Goal: Information Seeking & Learning: Compare options

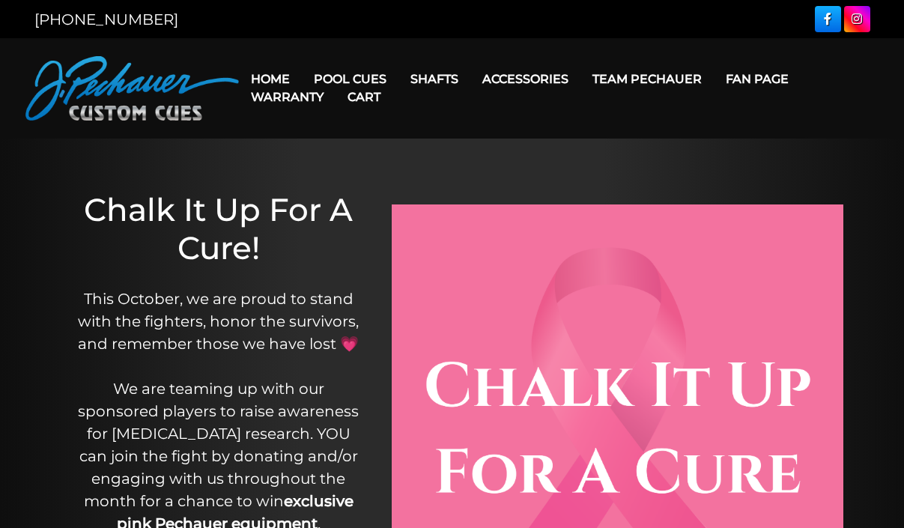
click at [339, 78] on link "Cart" at bounding box center [364, 97] width 57 height 38
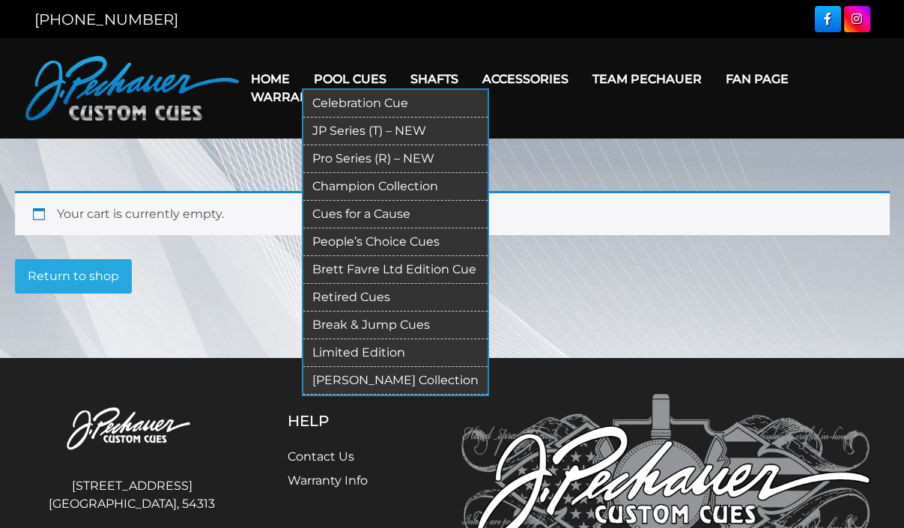
click at [359, 348] on link "Limited Edition" at bounding box center [395, 353] width 184 height 28
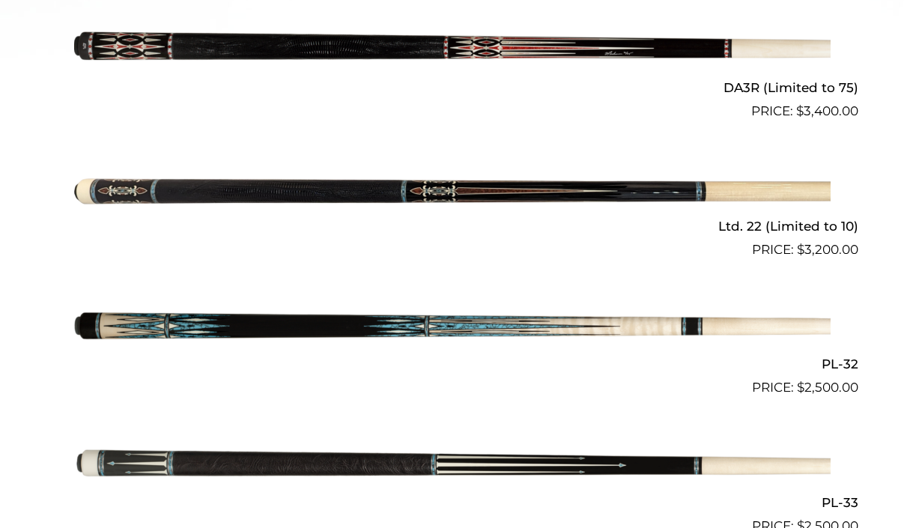
scroll to position [804, 0]
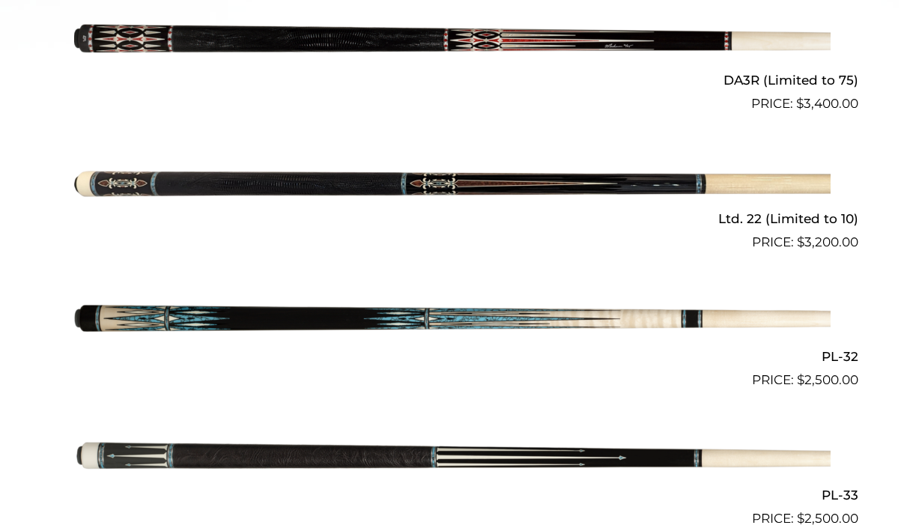
click at [444, 184] on img at bounding box center [452, 183] width 757 height 126
click at [341, 315] on img at bounding box center [452, 322] width 757 height 126
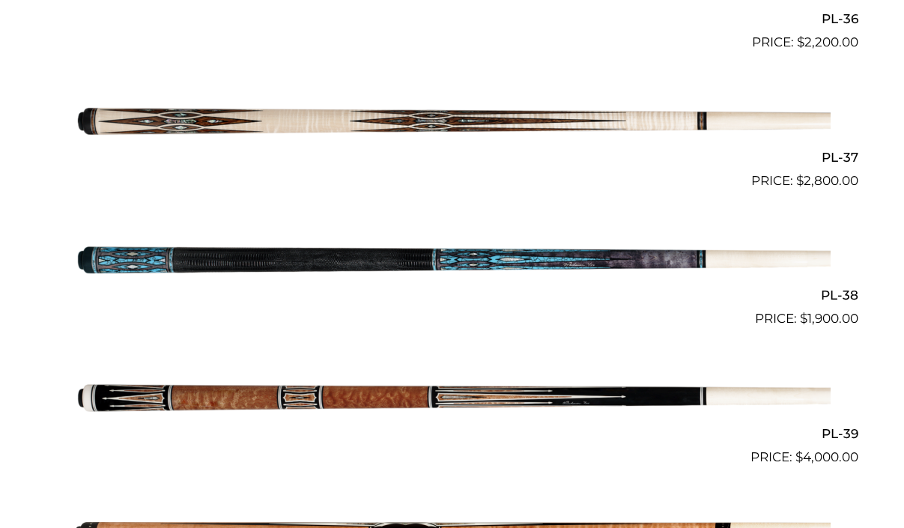
scroll to position [1565, 0]
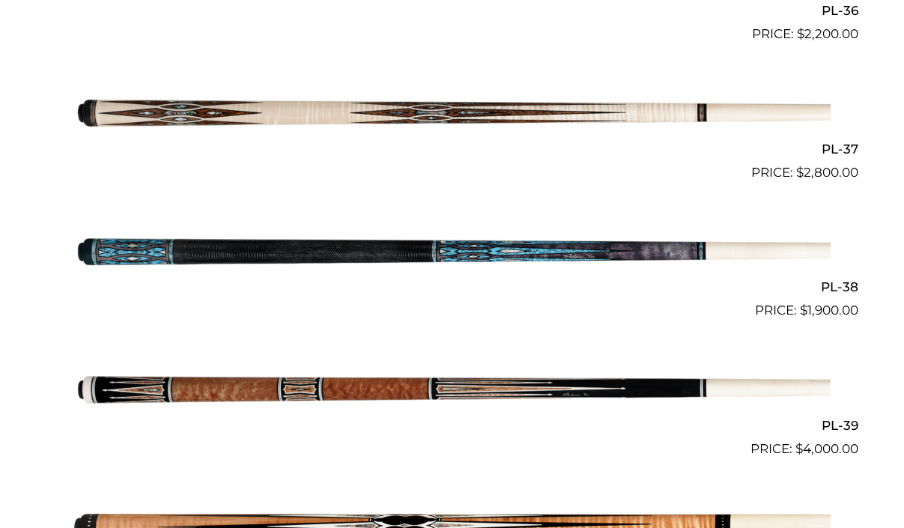
click at [485, 244] on img at bounding box center [452, 252] width 757 height 126
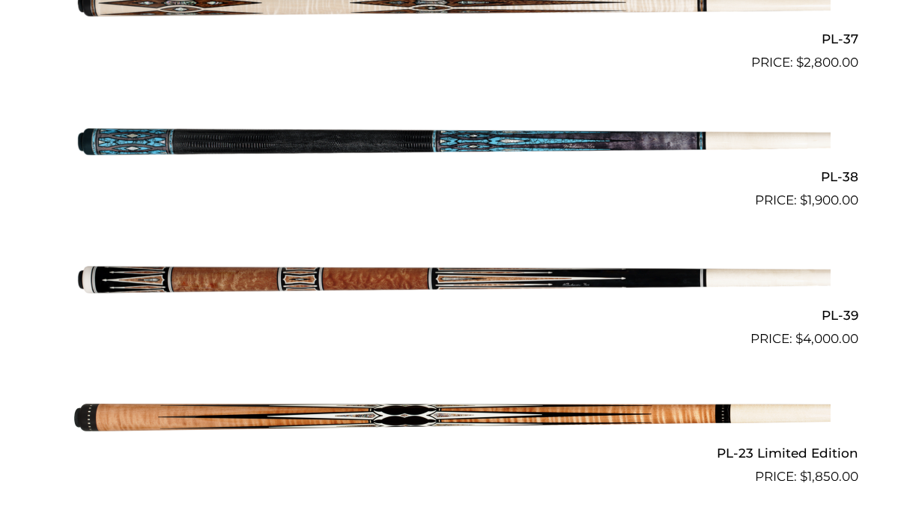
scroll to position [1690, 0]
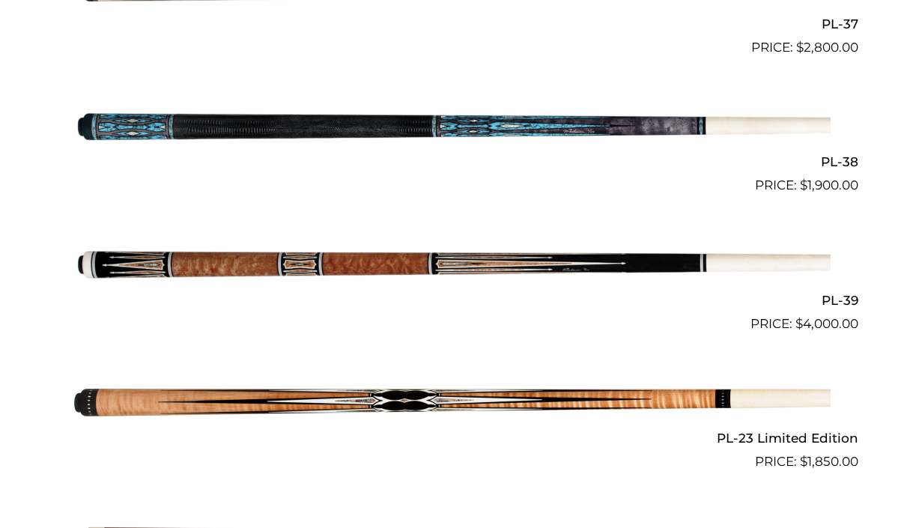
click at [410, 254] on img at bounding box center [452, 265] width 757 height 126
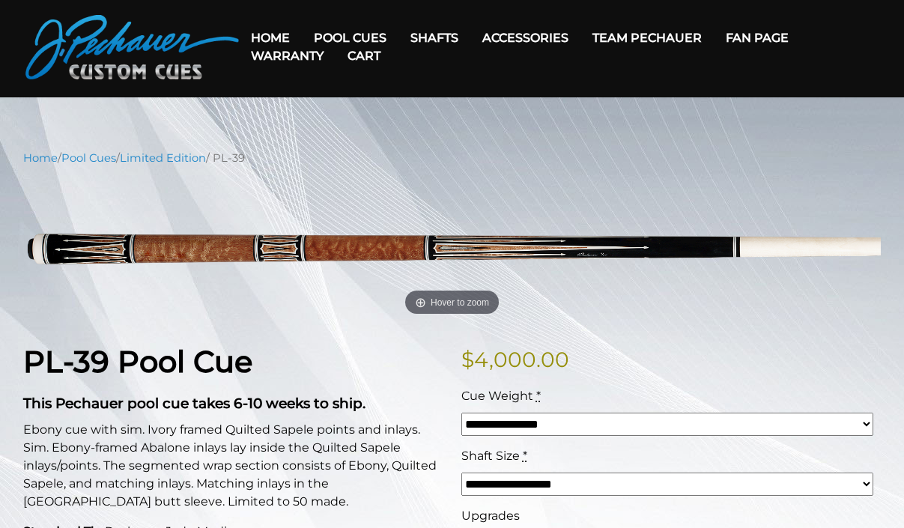
scroll to position [38, 0]
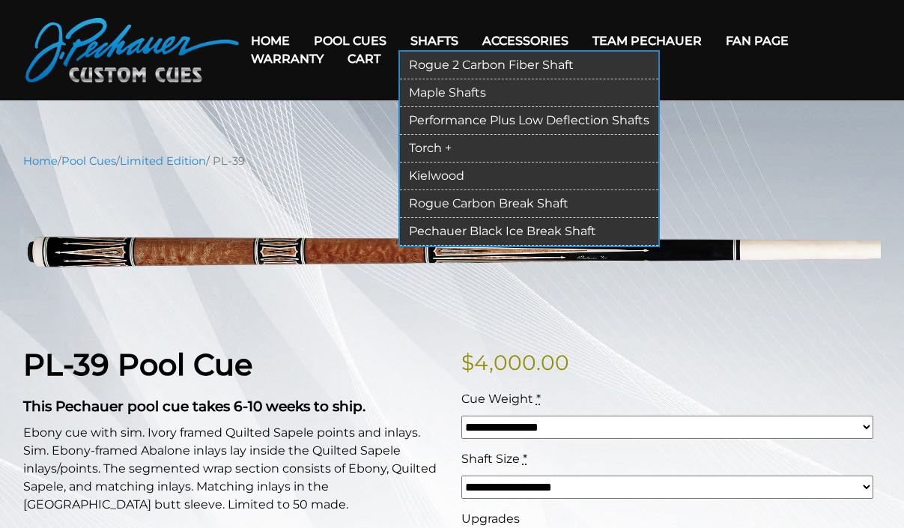
click at [492, 61] on link "Rogue 2 Carbon Fiber Shaft" at bounding box center [529, 66] width 259 height 28
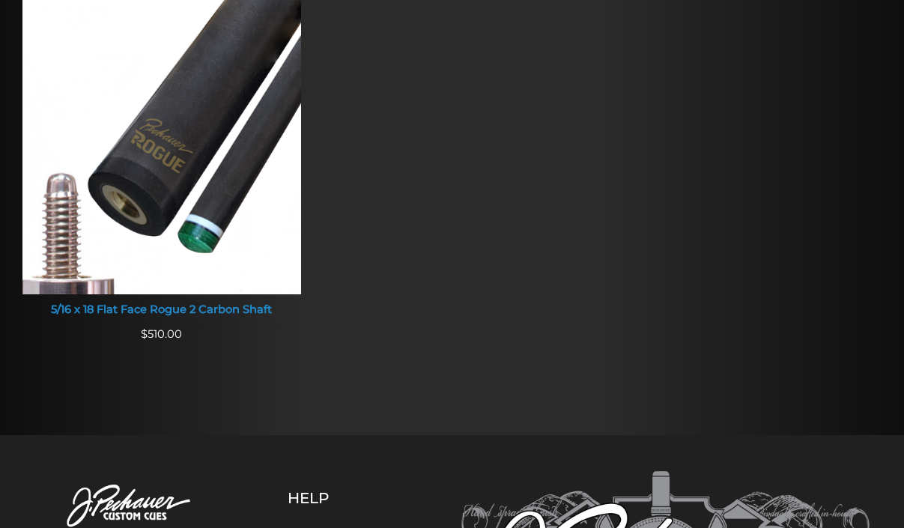
scroll to position [1369, 0]
